Goal: Check status: Check status

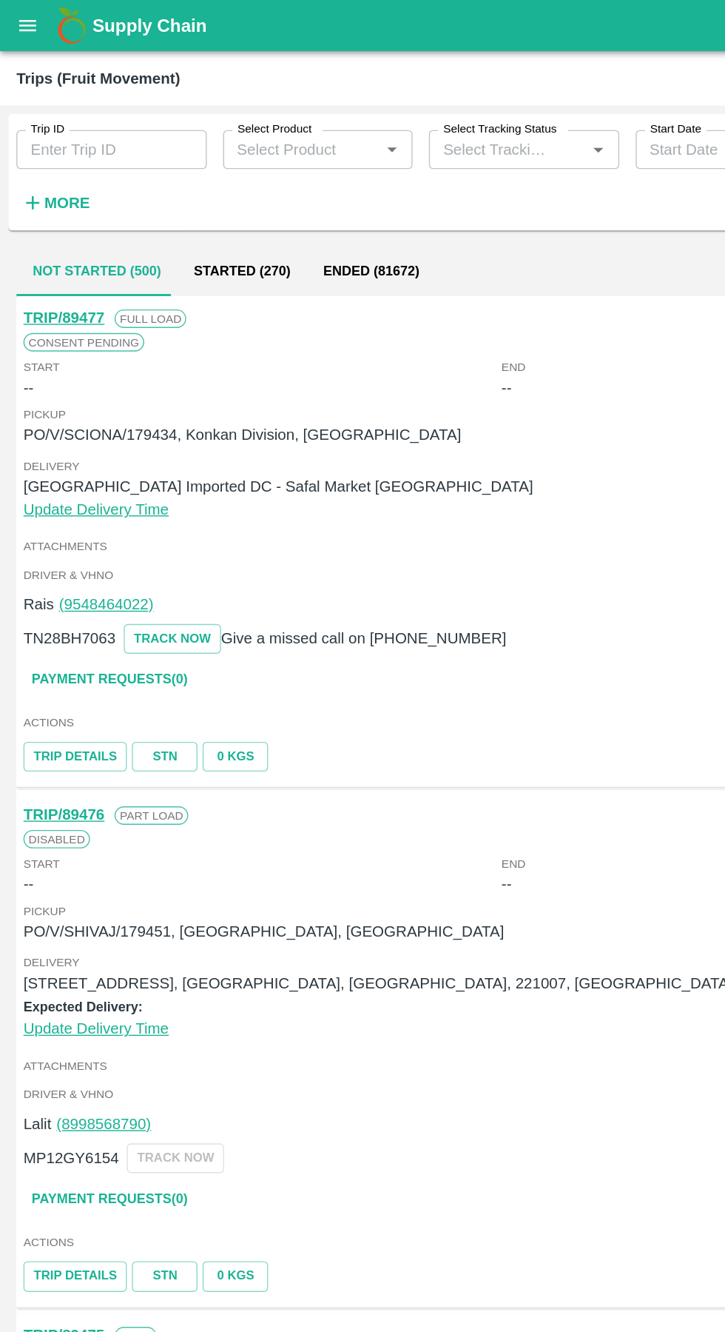
click at [33, 16] on button "open drawer" at bounding box center [20, 18] width 34 height 34
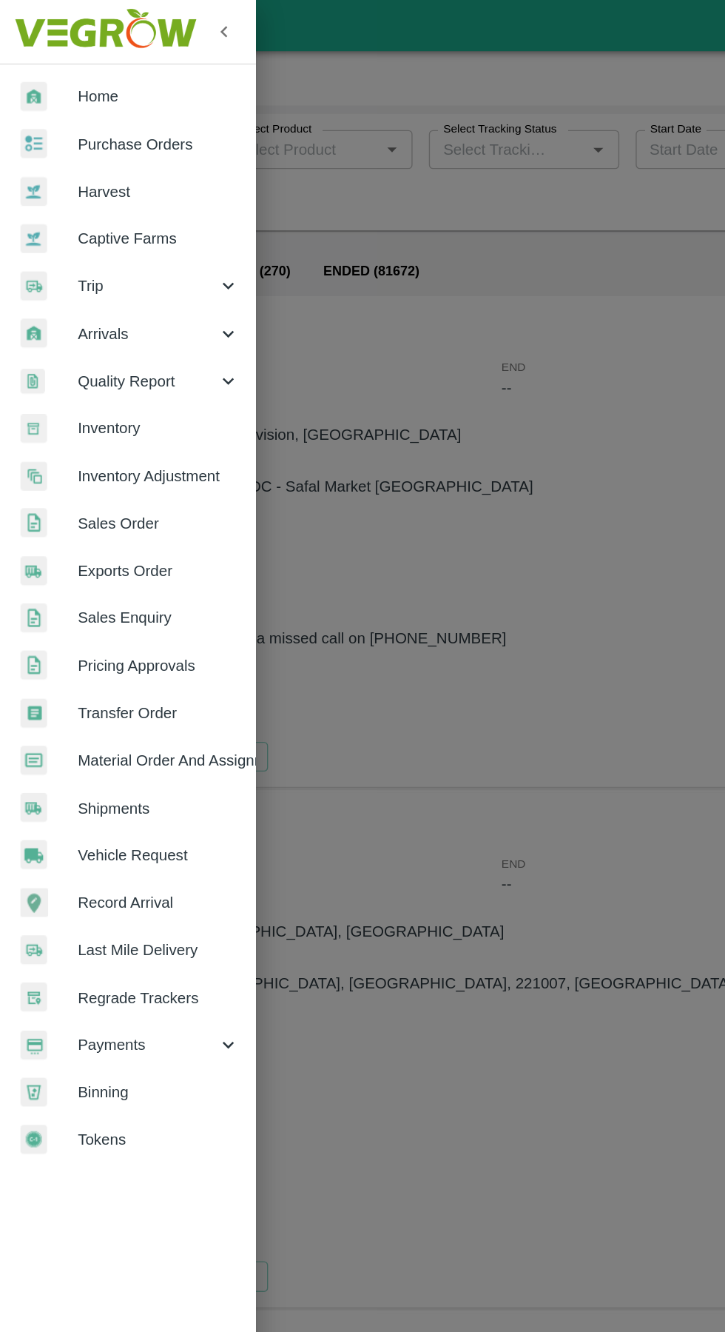
click at [115, 755] on span "Payments" at bounding box center [106, 755] width 101 height 16
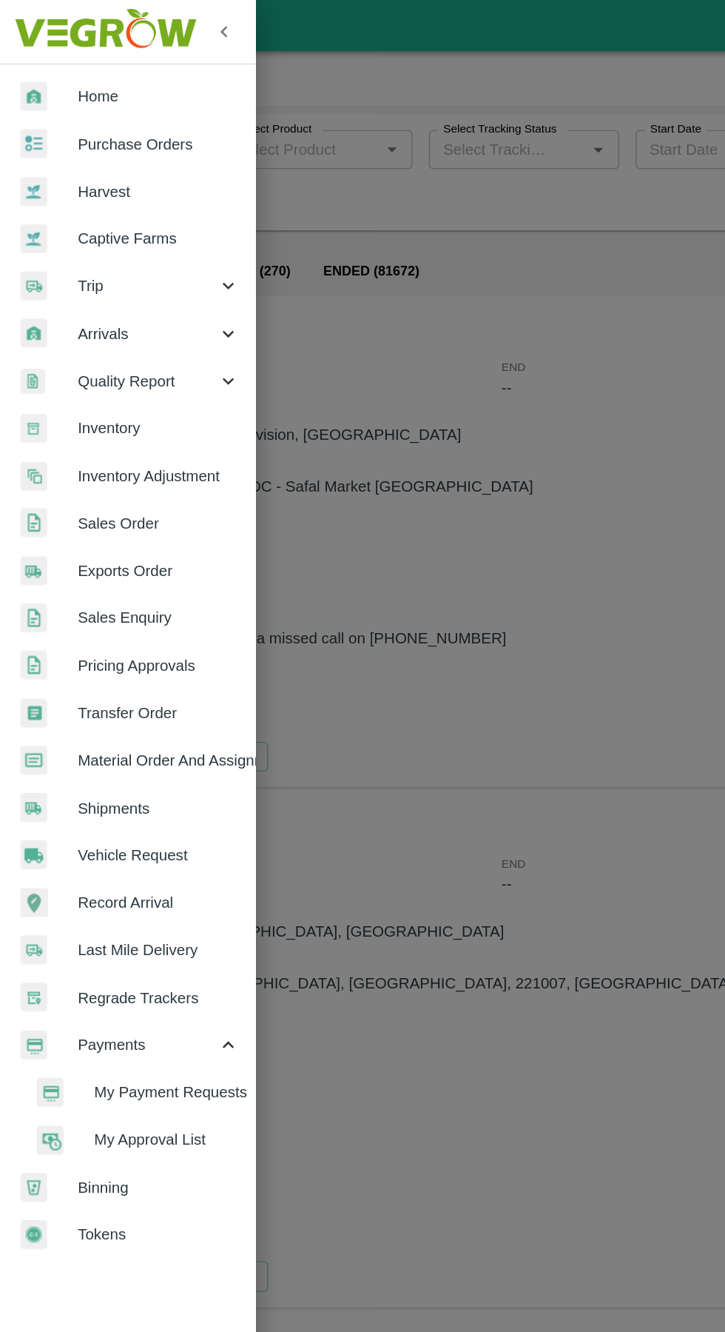
click at [147, 790] on span "My Payment Requests" at bounding box center [120, 789] width 105 height 16
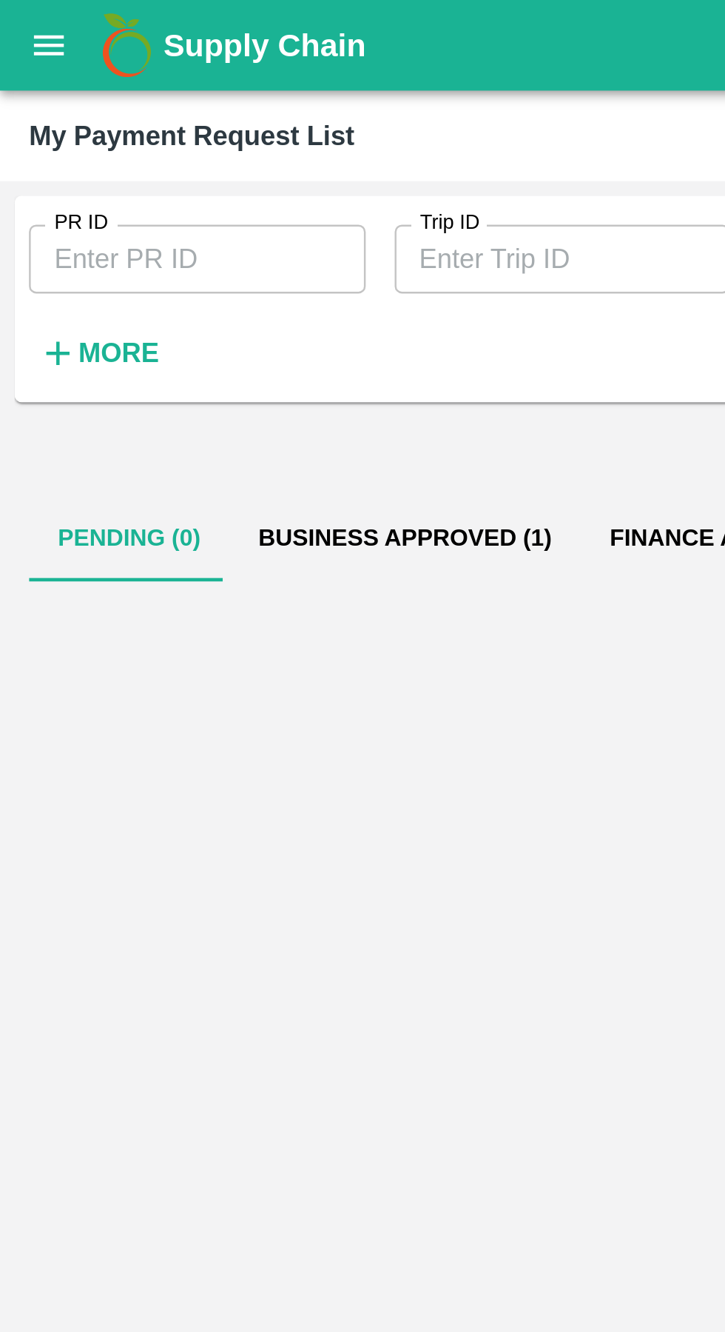
click at [25, 30] on button "open drawer" at bounding box center [20, 18] width 34 height 34
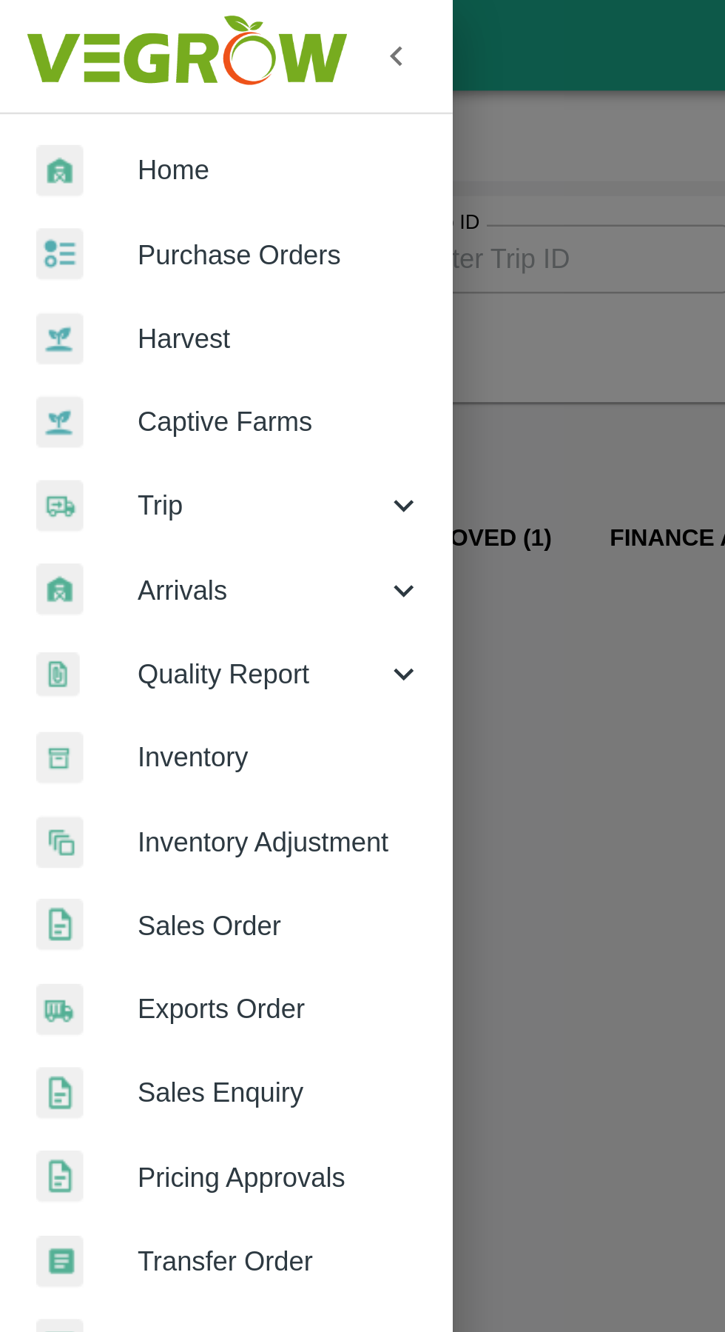
click at [127, 210] on span "Trip" at bounding box center [106, 206] width 101 height 16
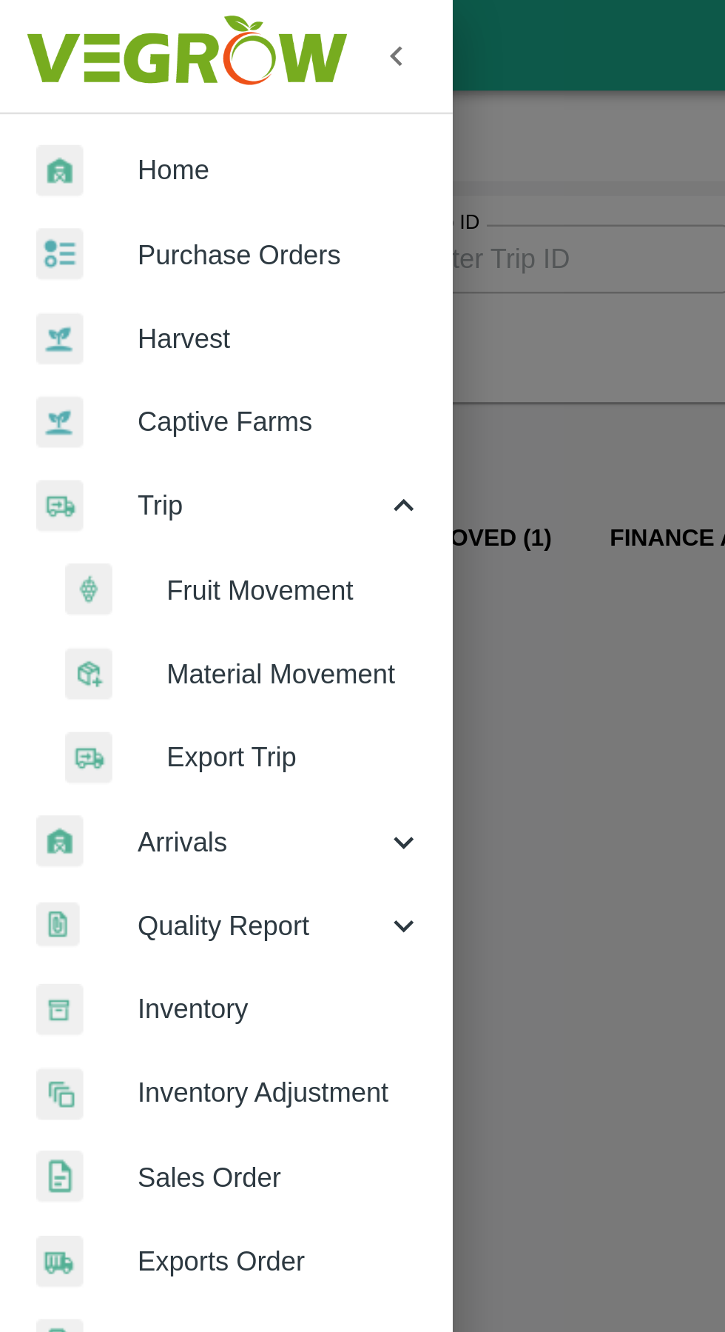
click at [136, 247] on span "Fruit Movement" at bounding box center [120, 241] width 105 height 16
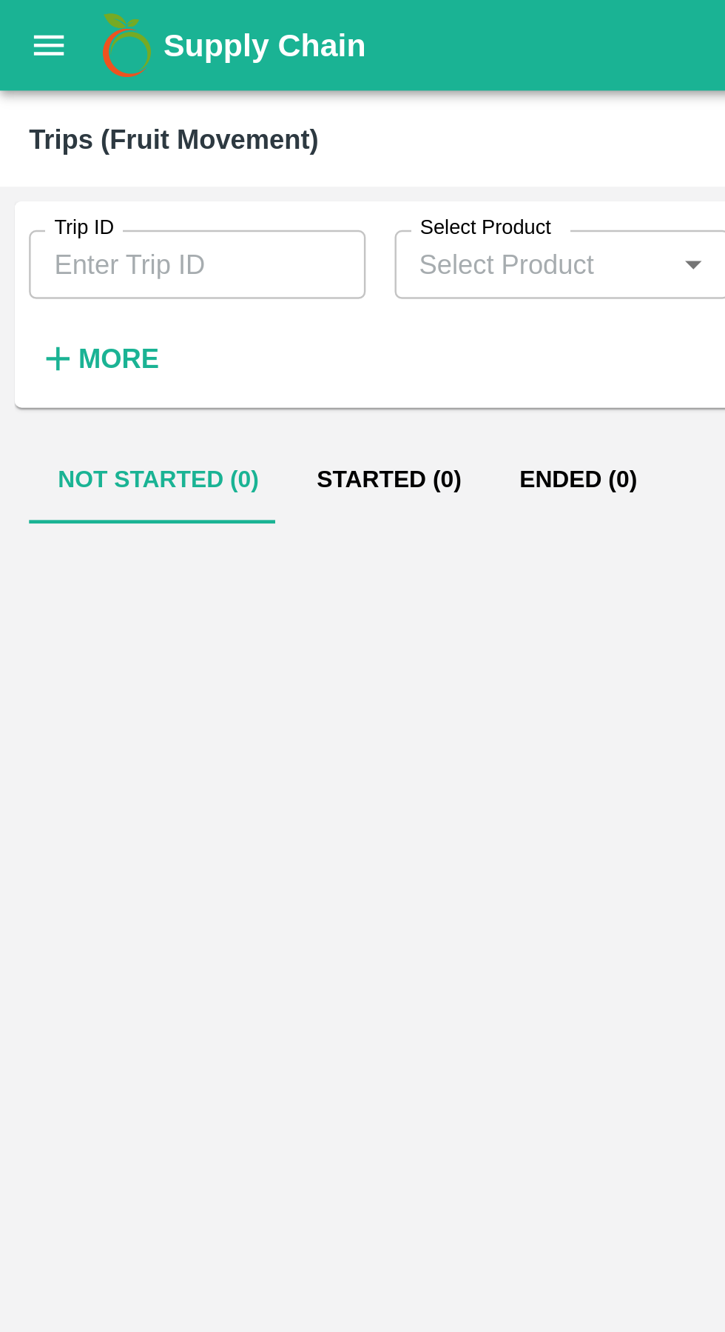
click at [103, 105] on input "Trip ID" at bounding box center [81, 108] width 138 height 28
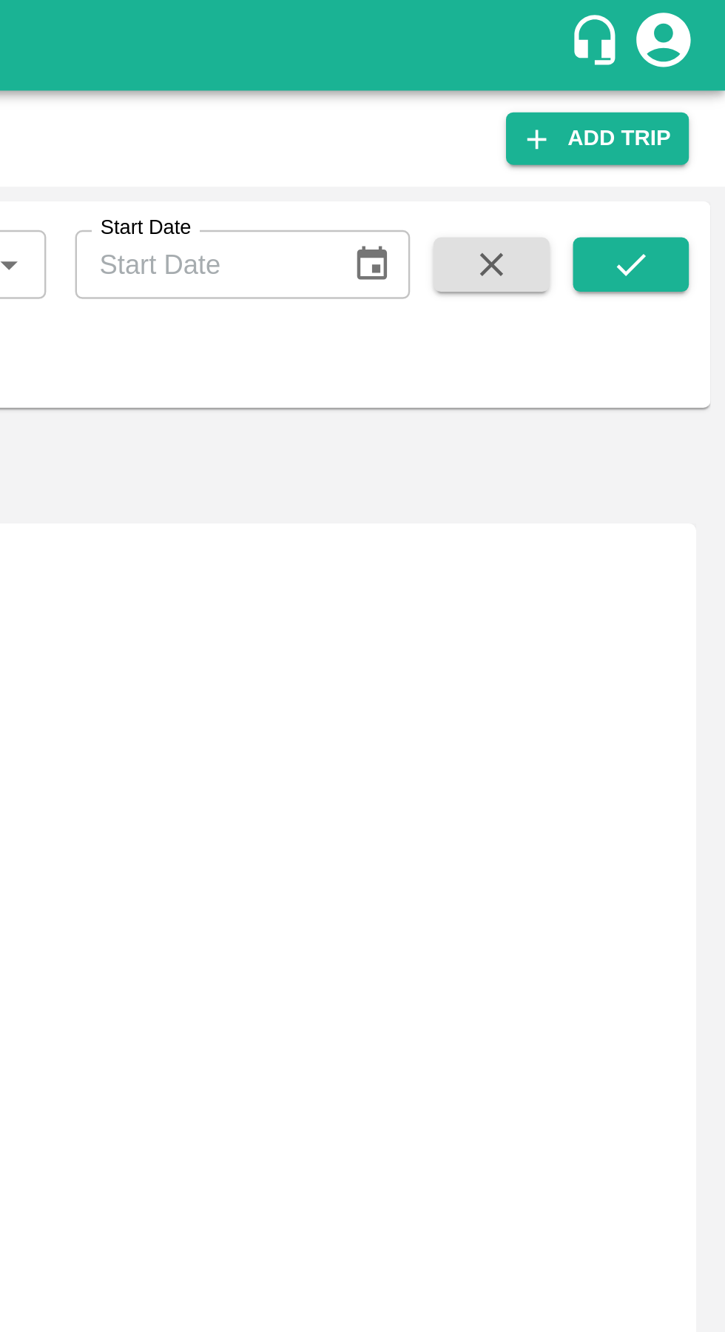
click at [698, 110] on button "submit" at bounding box center [686, 108] width 47 height 22
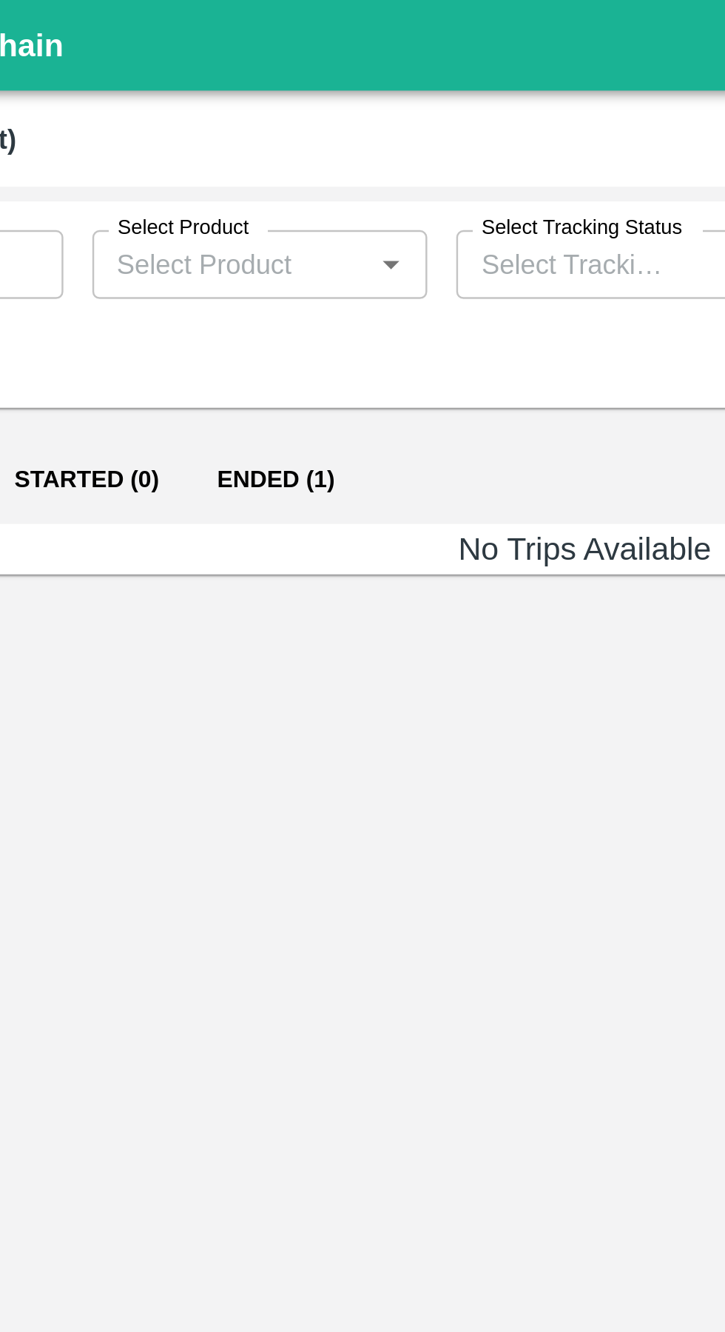
click at [251, 182] on button "Ended (1)" at bounding box center [237, 196] width 72 height 36
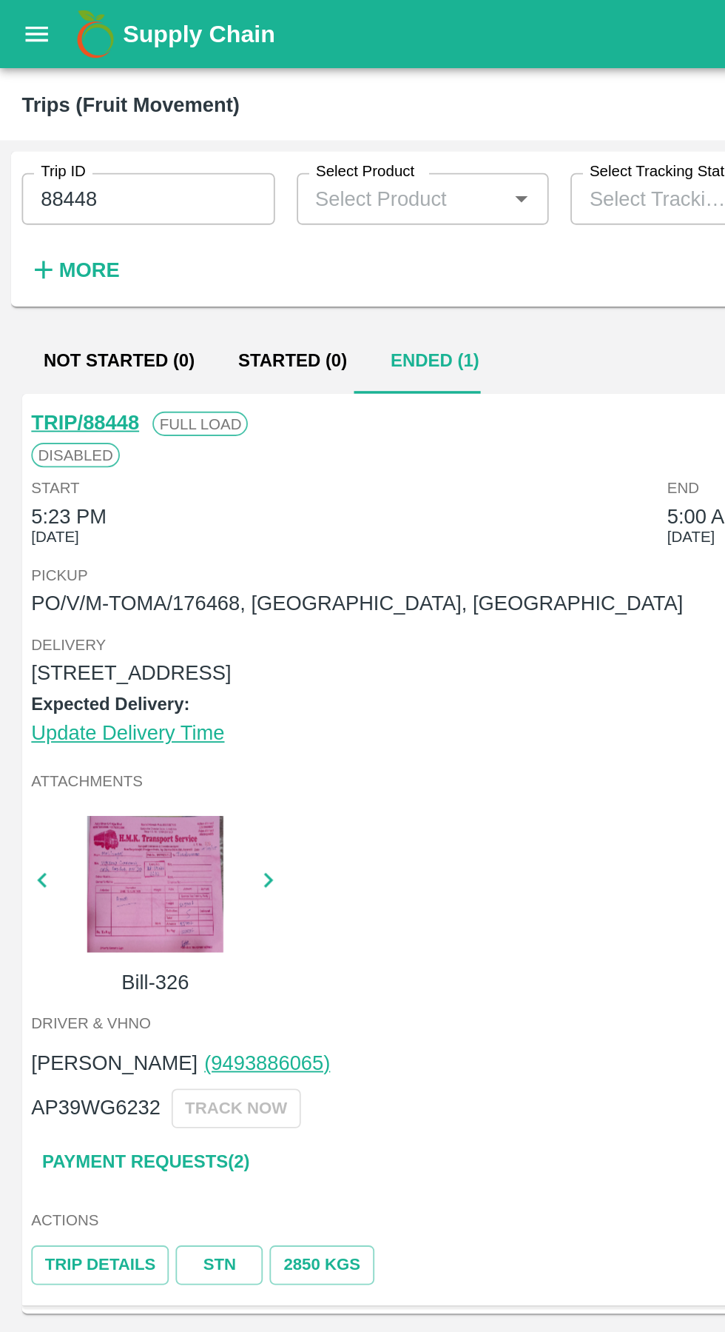
click at [98, 108] on input "88448" at bounding box center [81, 108] width 138 height 28
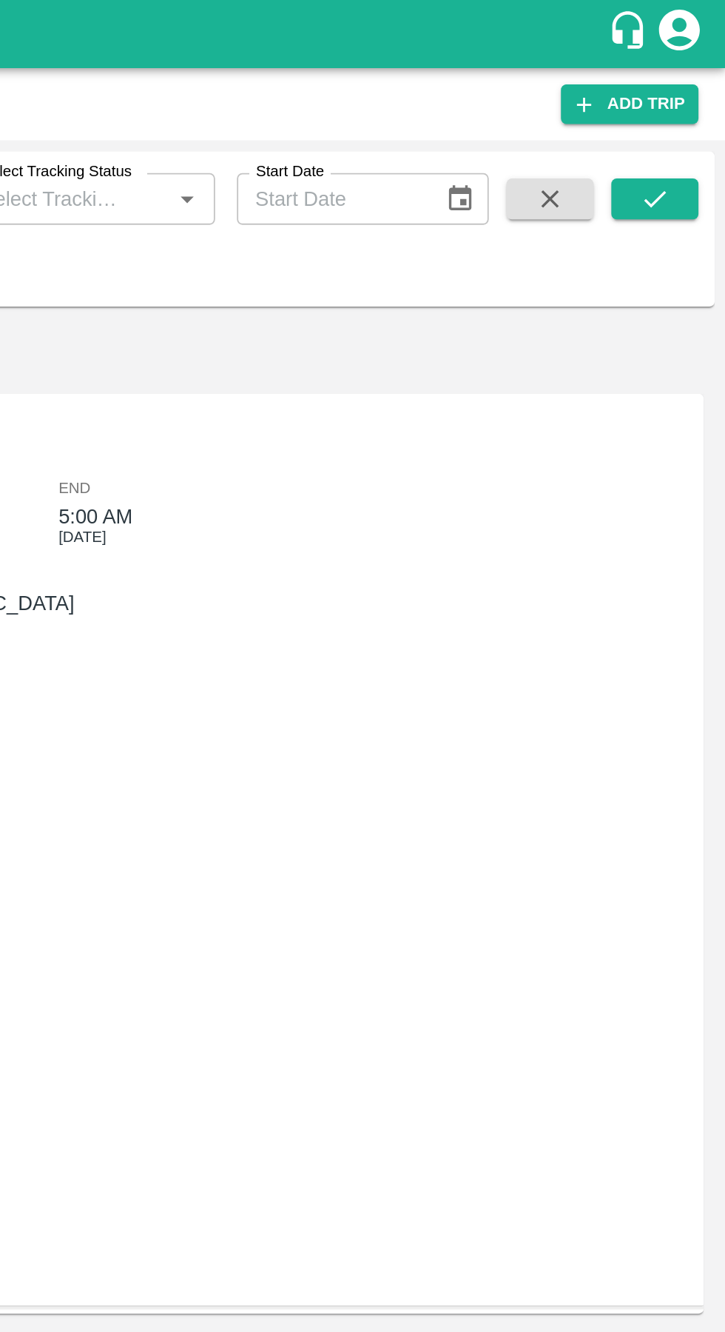
click at [687, 109] on icon "submit" at bounding box center [687, 108] width 12 height 9
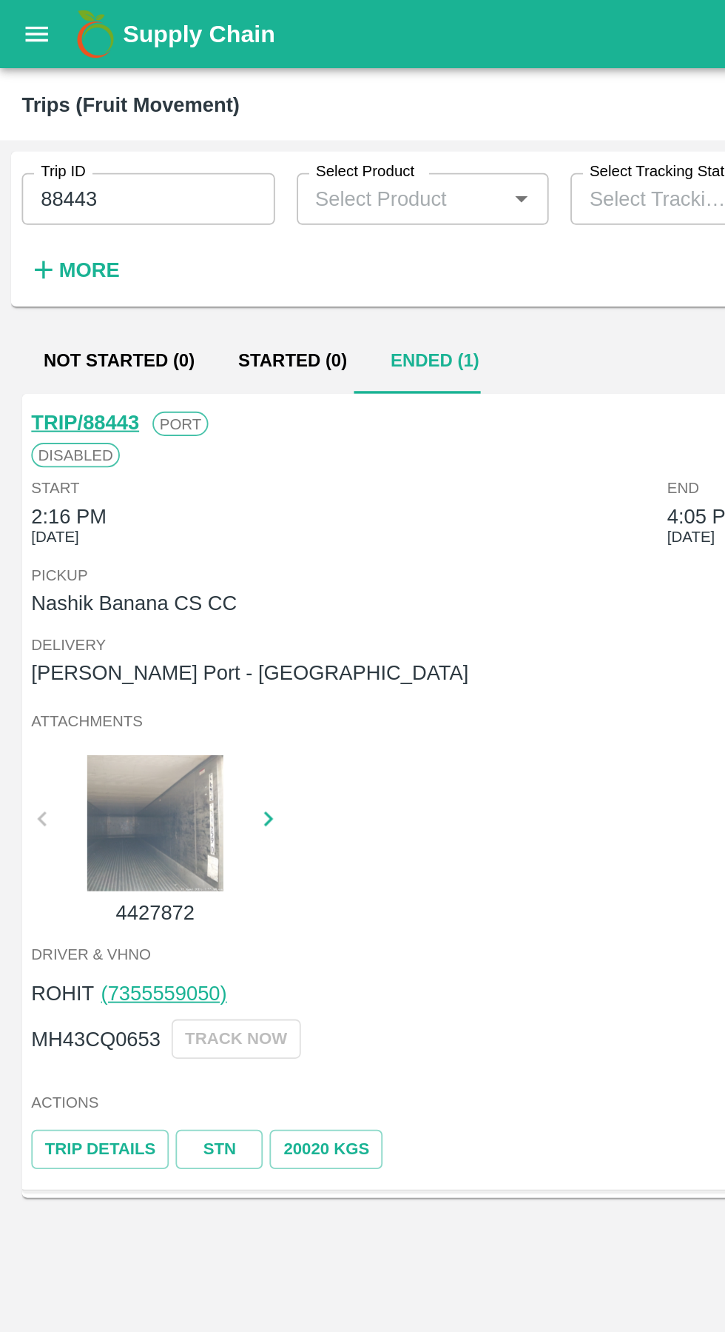
click at [95, 112] on input "88443" at bounding box center [81, 108] width 138 height 28
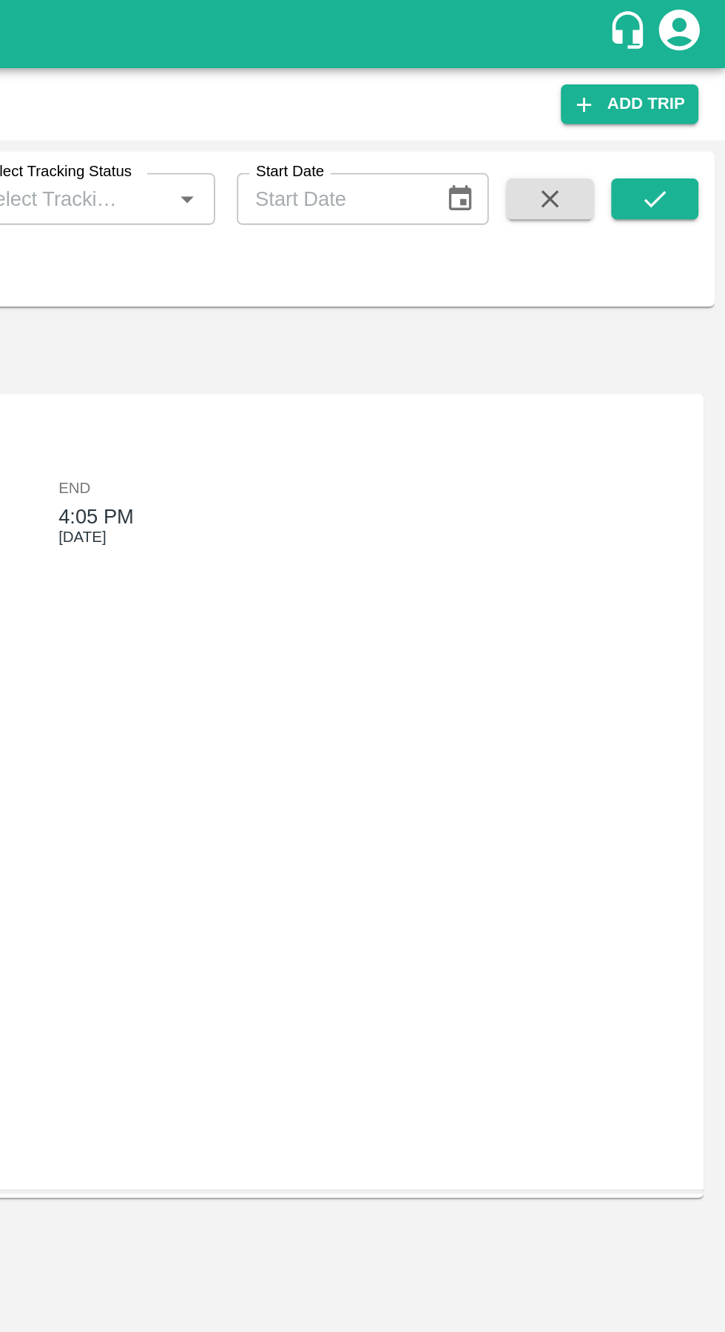
click at [687, 108] on icon "submit" at bounding box center [687, 108] width 16 height 16
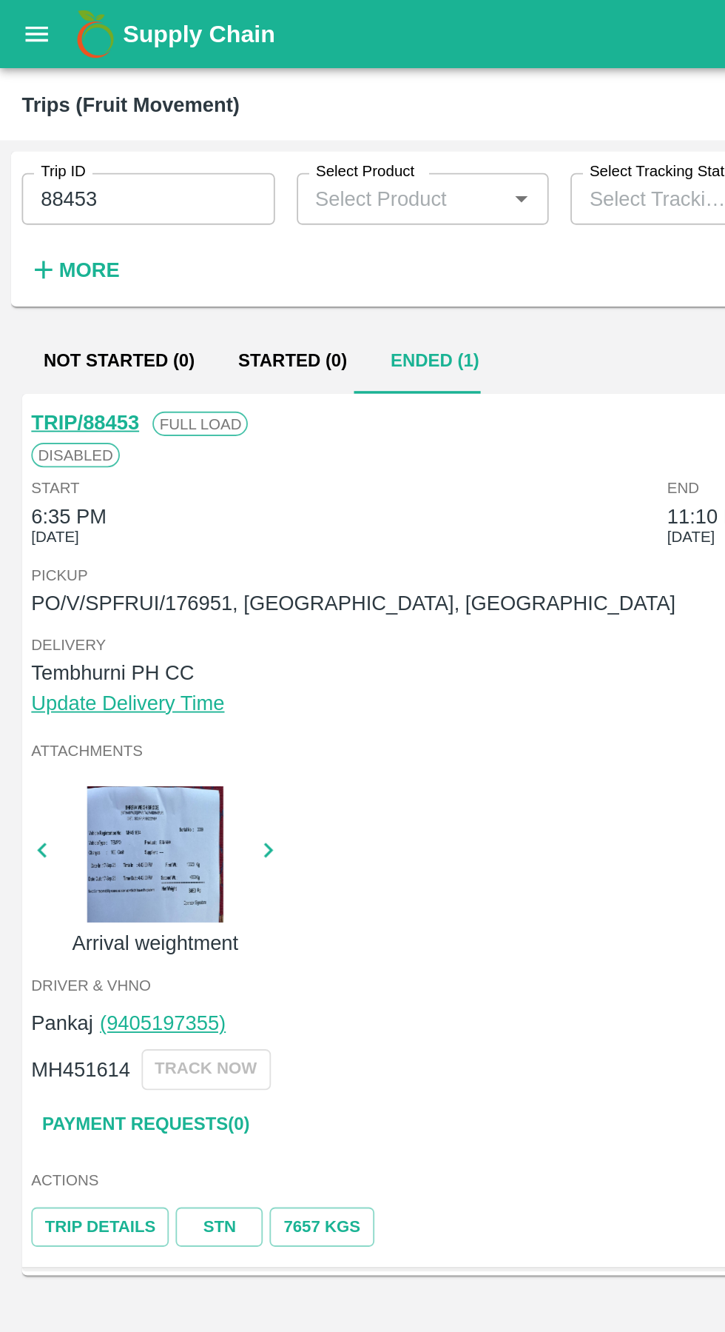
click at [78, 107] on input "88453" at bounding box center [81, 108] width 138 height 28
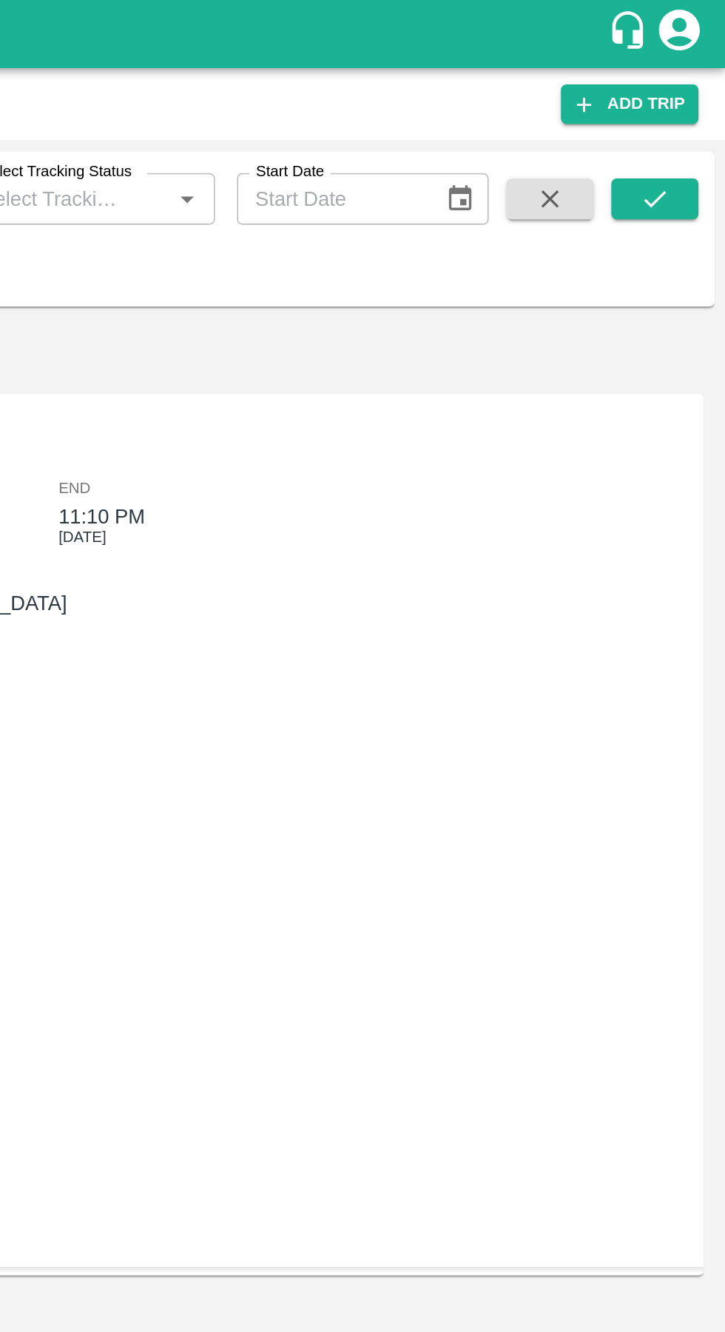
type input "88843"
click at [696, 109] on button "submit" at bounding box center [686, 108] width 47 height 22
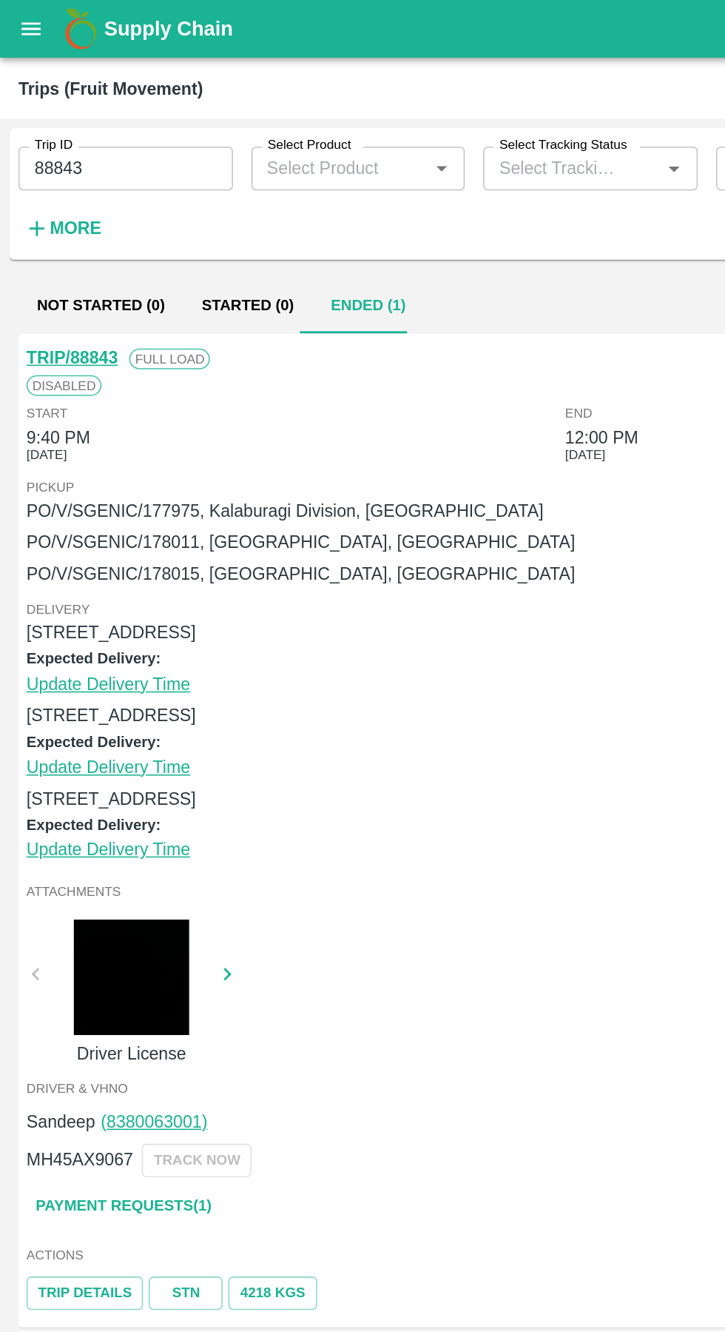
click at [61, 773] on link "Payment Requests( 1 )" at bounding box center [79, 774] width 124 height 26
